Goal: Information Seeking & Learning: Learn about a topic

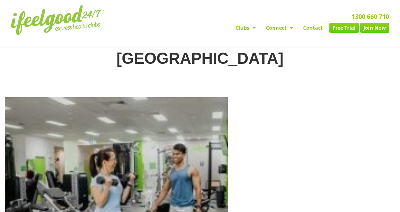
click at [39, 23] on img at bounding box center [58, 20] width 94 height 30
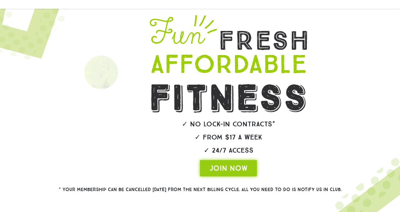
scroll to position [71, 0]
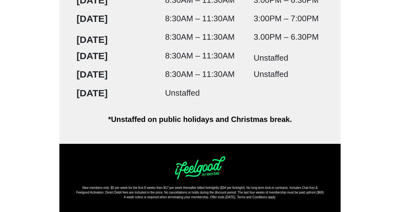
scroll to position [1458, 0]
